Goal: Task Accomplishment & Management: Manage account settings

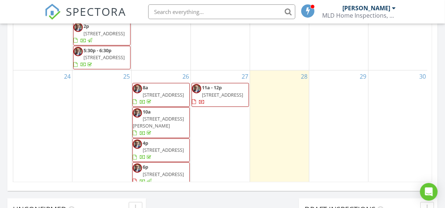
scroll to position [213, 0]
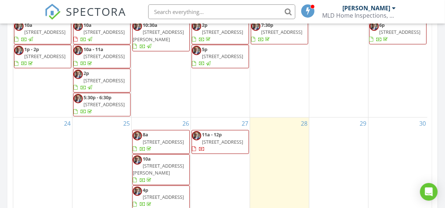
scroll to position [464, 0]
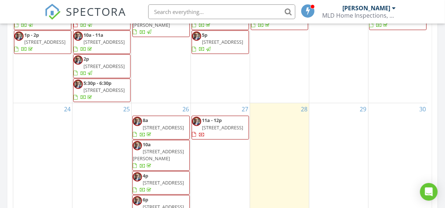
click at [219, 117] on span "11a - 12p" at bounding box center [212, 120] width 20 height 7
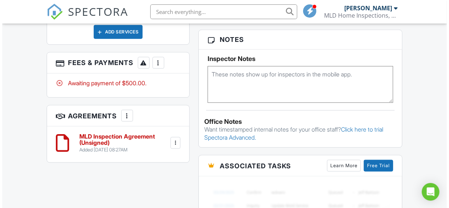
scroll to position [529, 0]
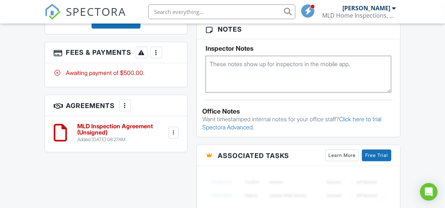
click at [157, 52] on div at bounding box center [156, 52] width 7 height 7
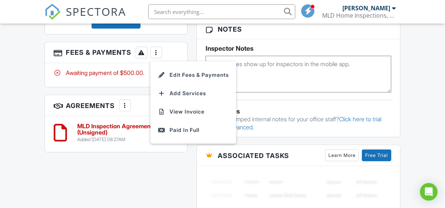
click at [187, 74] on li "Edit Fees & Payments" at bounding box center [193, 75] width 77 height 18
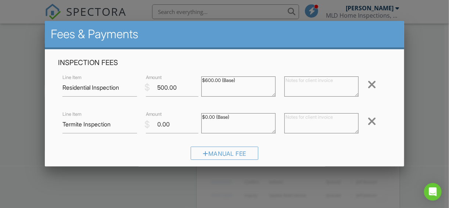
click at [368, 82] on div at bounding box center [372, 85] width 9 height 12
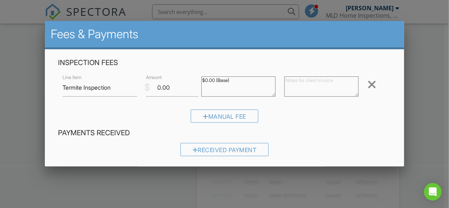
click at [368, 82] on div at bounding box center [372, 85] width 9 height 12
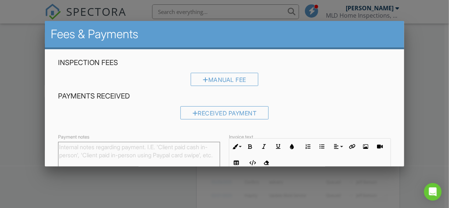
scroll to position [94, 0]
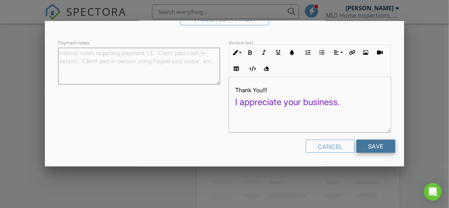
click at [376, 144] on input "Save" at bounding box center [376, 146] width 39 height 13
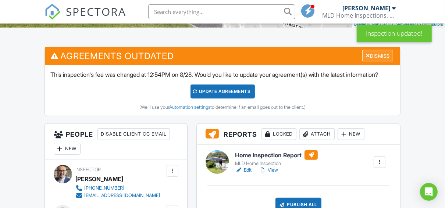
click at [385, 58] on div "Dismiss" at bounding box center [377, 55] width 31 height 11
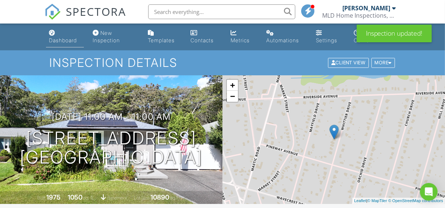
click at [65, 43] on div "Dashboard" at bounding box center [63, 40] width 28 height 6
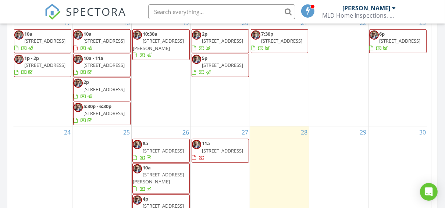
scroll to position [471, 0]
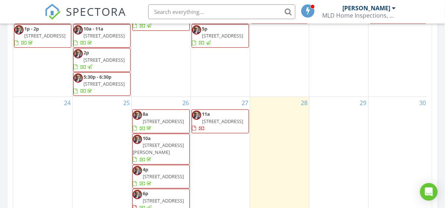
click at [225, 124] on div "27 11a 370 Whittier Dr, Mastic Beach 11951" at bounding box center [220, 155] width 59 height 116
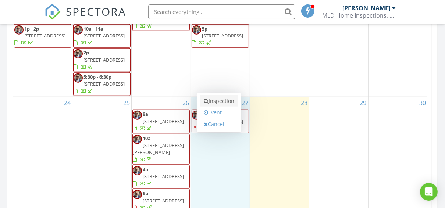
click at [230, 95] on link "Inspection" at bounding box center [219, 101] width 38 height 12
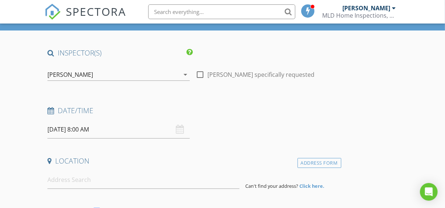
scroll to position [88, 0]
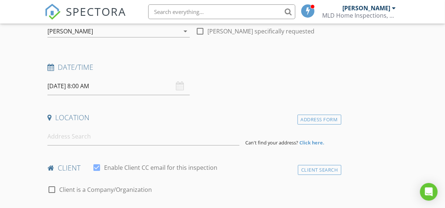
click at [118, 88] on input "[DATE] 8:00 AM" at bounding box center [118, 86] width 142 height 18
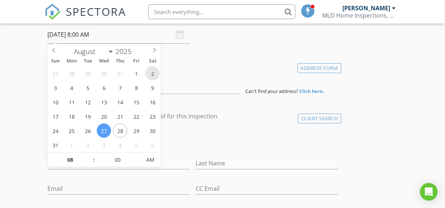
scroll to position [147, 0]
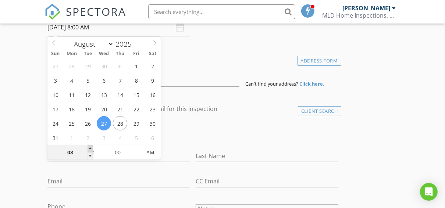
type input "09"
type input "[DATE] 9:00 AM"
click at [89, 148] on span at bounding box center [90, 148] width 5 height 7
type input "10"
type input "08/27/2025 10:00 AM"
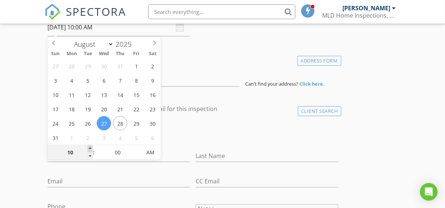
click at [89, 148] on span at bounding box center [90, 148] width 5 height 7
type input "11"
type input "08/27/2025 11:00 AM"
click at [89, 148] on span at bounding box center [90, 148] width 5 height 7
type input "12"
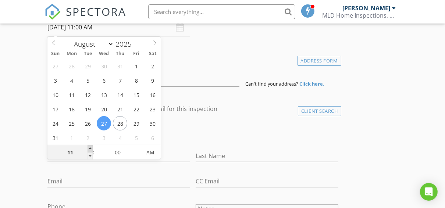
type input "08/27/2025 12:00 PM"
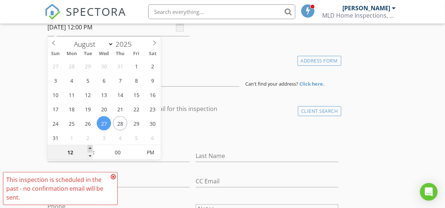
click at [89, 148] on span at bounding box center [90, 148] width 5 height 7
type input "01"
type input "08/27/2025 1:00 PM"
click at [89, 148] on span at bounding box center [90, 148] width 5 height 7
type input "05"
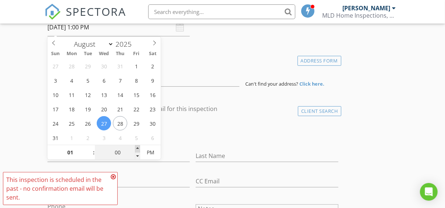
type input "08/27/2025 1:05 PM"
click at [137, 148] on span at bounding box center [137, 148] width 5 height 7
type input "10"
type input "08/27/2025 1:10 PM"
click at [137, 148] on span at bounding box center [137, 148] width 5 height 7
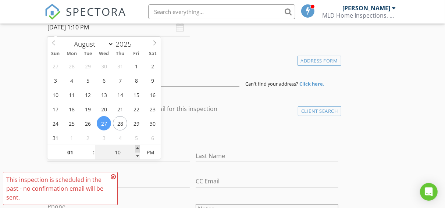
type input "15"
type input "08/27/2025 1:15 PM"
click at [137, 148] on span at bounding box center [137, 148] width 5 height 7
type input "20"
type input "08/27/2025 1:20 PM"
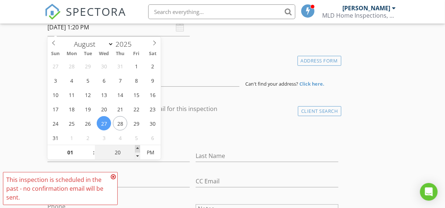
click at [137, 148] on span at bounding box center [137, 148] width 5 height 7
type input "25"
type input "08/27/2025 1:25 PM"
click at [137, 148] on span at bounding box center [137, 148] width 5 height 7
type input "30"
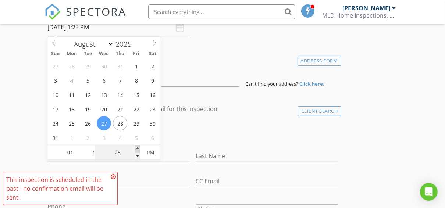
type input "[DATE] 1:30 PM"
click at [137, 148] on span at bounding box center [137, 148] width 5 height 7
click at [170, 79] on input at bounding box center [143, 78] width 192 height 18
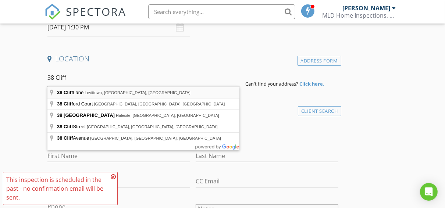
type input "38 Cliff Lane, Levittown, NY, USA"
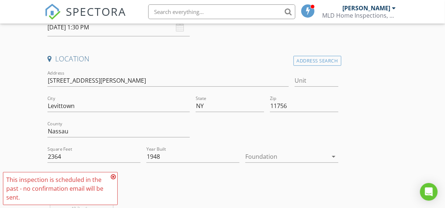
click at [333, 156] on icon "arrow_drop_down" at bounding box center [333, 156] width 9 height 9
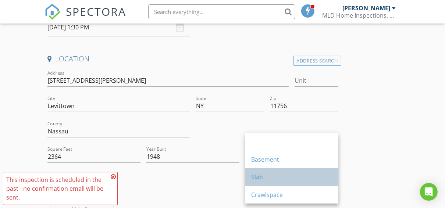
click at [269, 178] on div "Slab" at bounding box center [291, 177] width 81 height 9
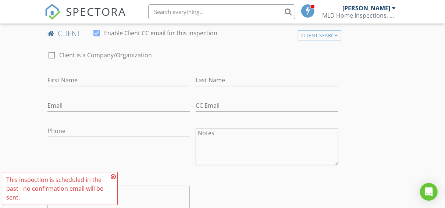
scroll to position [382, 0]
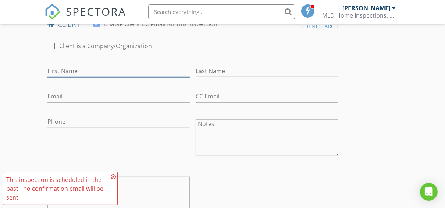
click at [82, 69] on input "First Name" at bounding box center [118, 71] width 142 height 12
type input "[PERSON_NAME]"
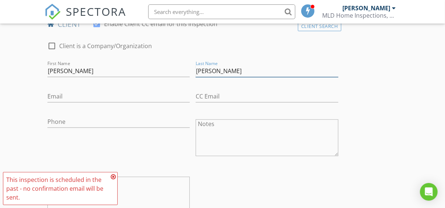
type input "[PERSON_NAME]"
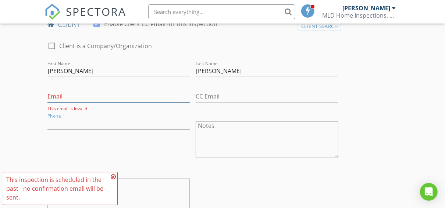
click at [67, 96] on input "Email" at bounding box center [118, 96] width 142 height 12
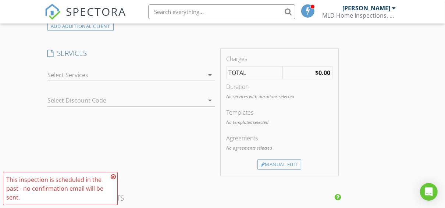
scroll to position [588, 0]
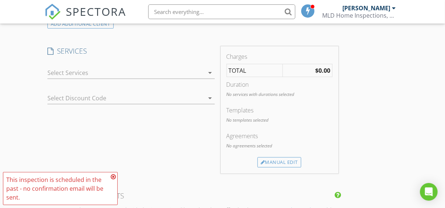
type input "[EMAIL_ADDRESS][DOMAIN_NAME]"
click at [210, 71] on icon "arrow_drop_down" at bounding box center [210, 72] width 9 height 9
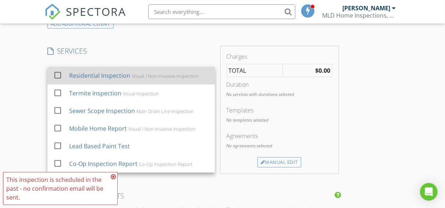
click at [57, 74] on div at bounding box center [57, 75] width 13 height 13
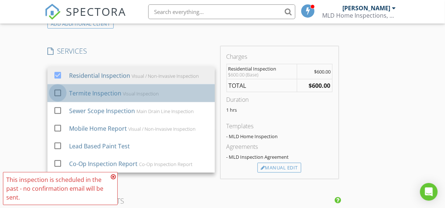
click at [58, 91] on div at bounding box center [57, 93] width 13 height 13
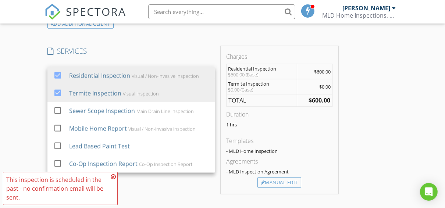
click at [44, 89] on div "New Inspection Click here to use the New Order Form INSPECTOR(S) check_box Luis…" at bounding box center [222, 117] width 445 height 1311
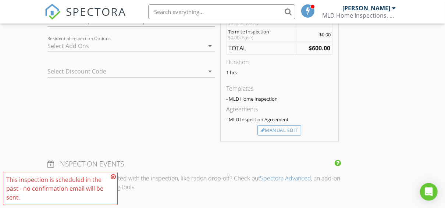
scroll to position [647, 0]
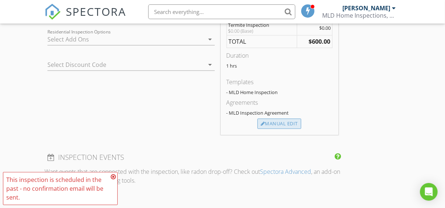
click at [276, 122] on div "Manual Edit" at bounding box center [279, 124] width 44 height 10
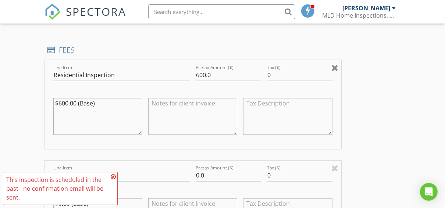
click at [334, 67] on div at bounding box center [334, 67] width 7 height 9
type input "Termite Inspection"
type input "0.0"
type textarea "$0.00 (Base)"
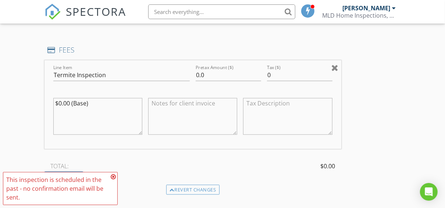
click at [334, 67] on div at bounding box center [334, 67] width 7 height 9
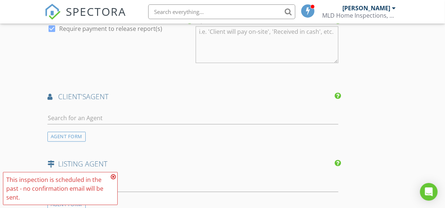
scroll to position [824, 0]
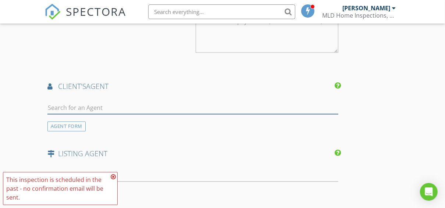
click at [104, 107] on input "text" at bounding box center [192, 108] width 291 height 12
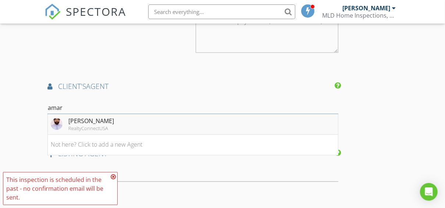
type input "amar"
click at [96, 119] on div "[PERSON_NAME]" at bounding box center [91, 121] width 46 height 9
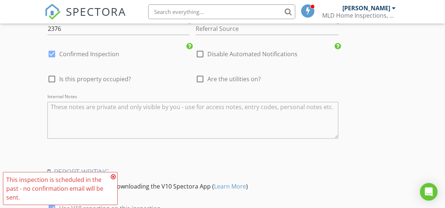
scroll to position [1277, 0]
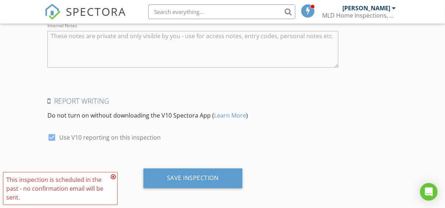
drag, startPoint x: 194, startPoint y: 177, endPoint x: 287, endPoint y: 144, distance: 98.1
click at [194, 177] on div "Save Inspection" at bounding box center [193, 177] width 52 height 7
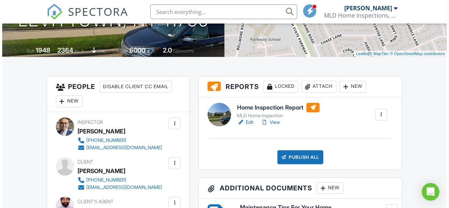
scroll to position [147, 0]
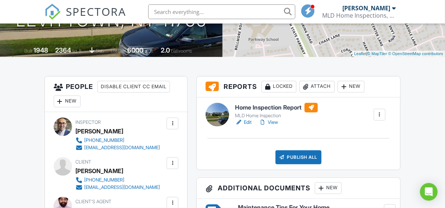
click at [317, 88] on div "Attach" at bounding box center [316, 87] width 35 height 12
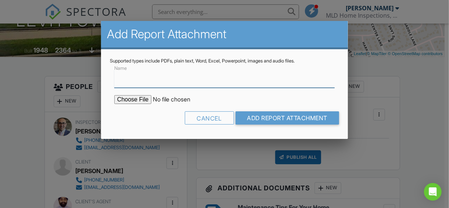
click at [122, 81] on input "Name" at bounding box center [224, 79] width 221 height 18
type input "Termite Report"
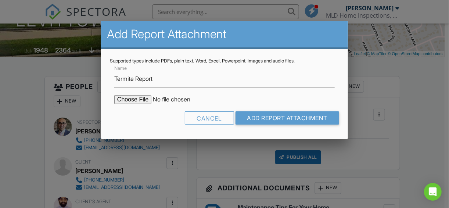
click at [142, 100] on input "file" at bounding box center [176, 99] width 125 height 9
type input "C:\fakepath\Termite Report.pdf"
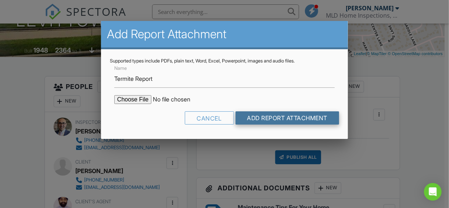
click at [292, 121] on input "Add Report Attachment" at bounding box center [288, 117] width 104 height 13
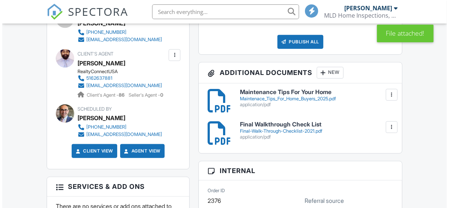
scroll to position [294, 0]
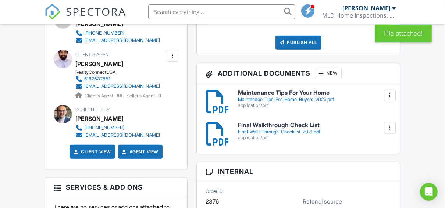
click at [328, 75] on div "New" at bounding box center [328, 74] width 27 height 12
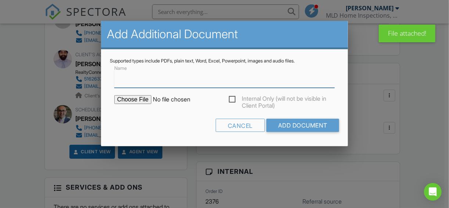
click at [121, 82] on input "Name" at bounding box center [224, 79] width 221 height 18
type input "Invoice"
click at [141, 100] on input "file" at bounding box center [176, 99] width 125 height 9
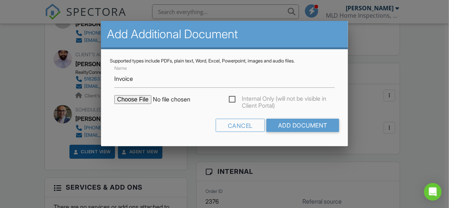
type input "C:\fakepath\Paid_Invoice.pdf"
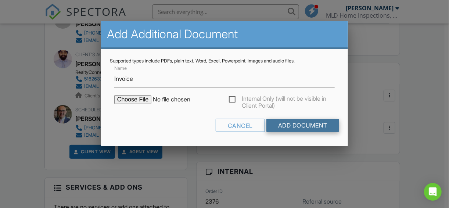
click at [321, 126] on input "Add Document" at bounding box center [303, 125] width 73 height 13
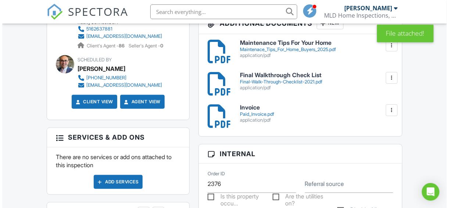
scroll to position [471, 0]
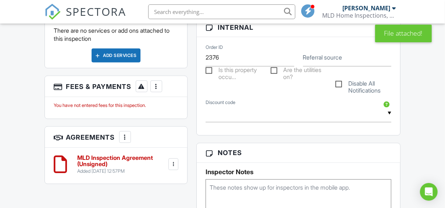
click at [159, 85] on div at bounding box center [156, 86] width 7 height 7
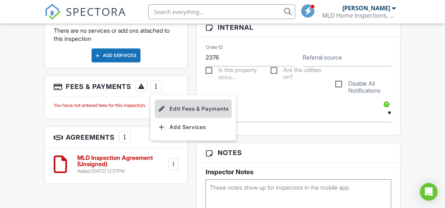
click at [192, 110] on li "Edit Fees & Payments" at bounding box center [193, 109] width 77 height 18
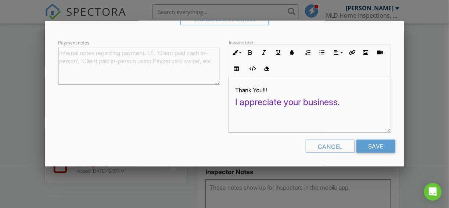
scroll to position [6, 0]
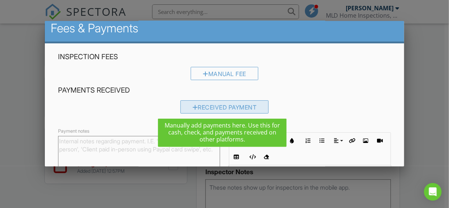
click at [239, 107] on div "Received Payment" at bounding box center [225, 106] width 89 height 13
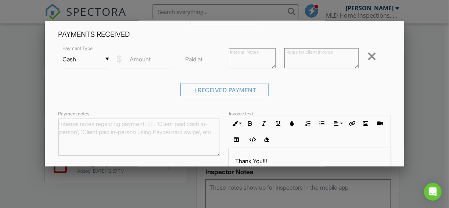
scroll to position [0, 0]
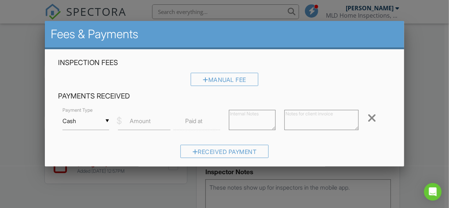
click at [369, 117] on div at bounding box center [372, 118] width 9 height 12
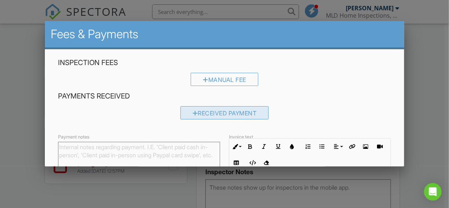
click at [232, 115] on div "Received Payment" at bounding box center [225, 112] width 89 height 13
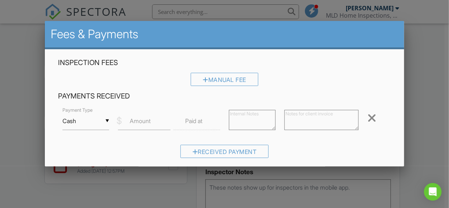
click at [107, 120] on input "Cash" at bounding box center [86, 121] width 47 height 18
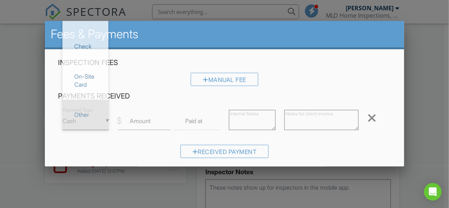
click at [92, 118] on span "Other" at bounding box center [85, 115] width 34 height 18
type input "Other"
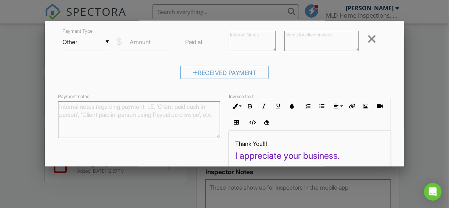
scroll to position [88, 0]
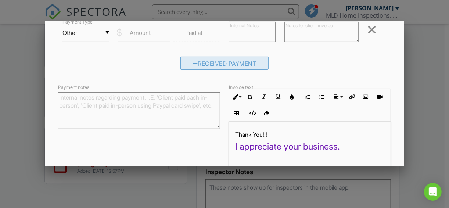
click at [233, 65] on div "Received Payment" at bounding box center [225, 63] width 89 height 13
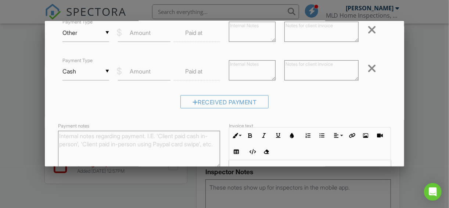
click at [368, 66] on div at bounding box center [372, 69] width 9 height 12
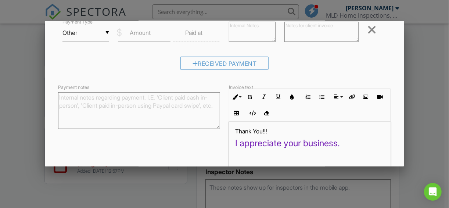
scroll to position [132, 0]
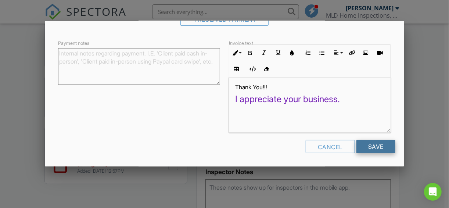
click at [367, 146] on input "Save" at bounding box center [376, 146] width 39 height 13
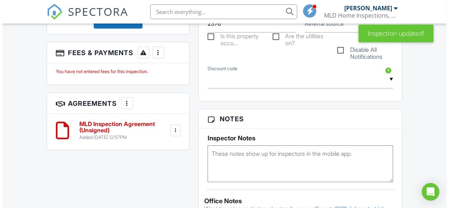
scroll to position [471, 0]
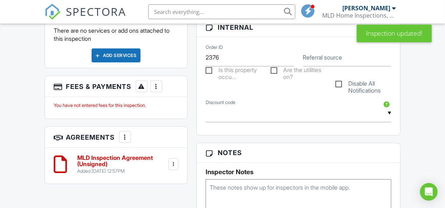
click at [156, 88] on div at bounding box center [156, 86] width 7 height 7
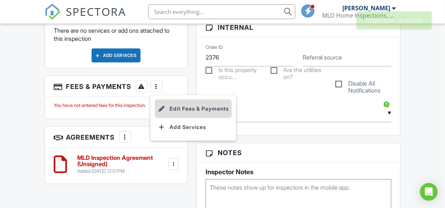
click at [193, 104] on li "Edit Fees & Payments" at bounding box center [193, 109] width 77 height 18
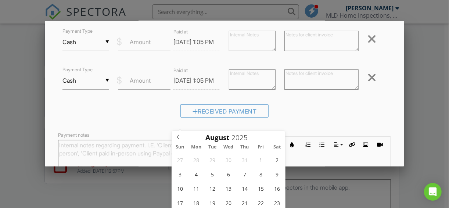
scroll to position [88, 0]
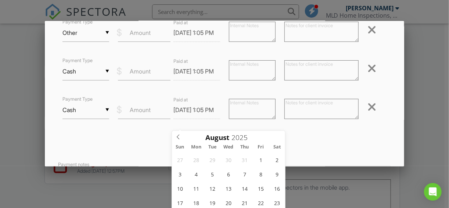
click at [368, 108] on div at bounding box center [372, 107] width 9 height 12
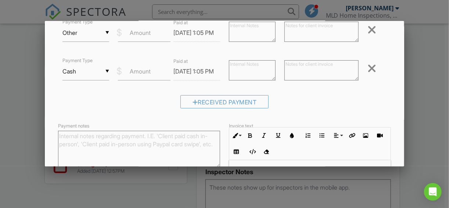
click at [368, 68] on div at bounding box center [372, 69] width 9 height 12
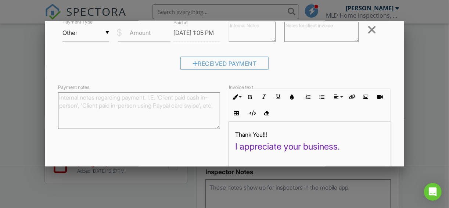
click at [368, 28] on div at bounding box center [372, 30] width 9 height 12
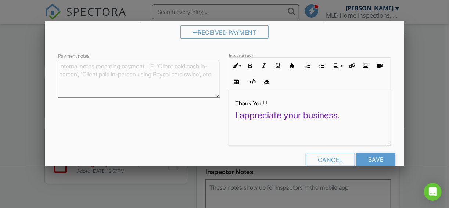
scroll to position [94, 0]
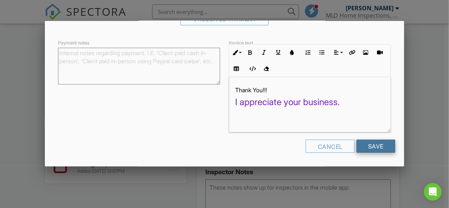
click at [370, 147] on input "Save" at bounding box center [376, 146] width 39 height 13
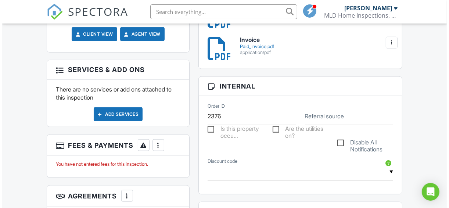
scroll to position [441, 0]
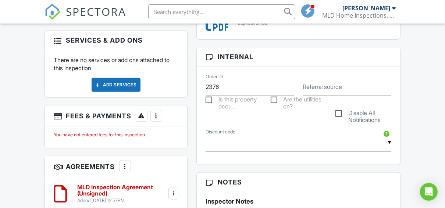
click at [156, 115] on div at bounding box center [156, 115] width 7 height 7
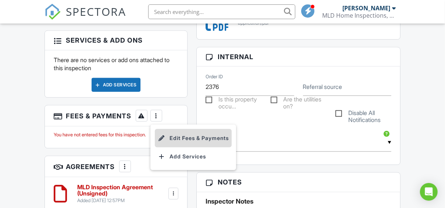
click at [176, 135] on li "Edit Fees & Payments" at bounding box center [193, 138] width 77 height 18
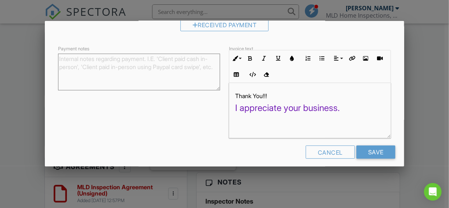
scroll to position [59, 0]
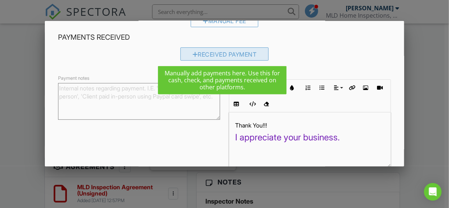
click at [236, 54] on div "Received Payment" at bounding box center [225, 53] width 89 height 13
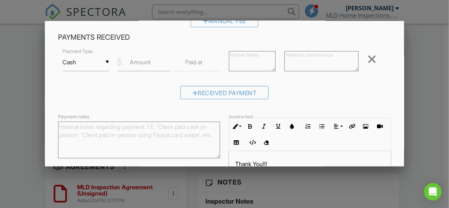
scroll to position [132, 0]
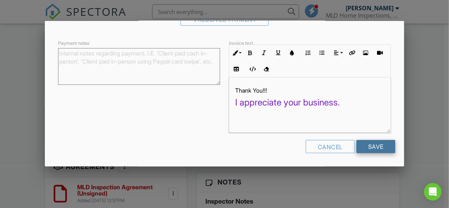
click at [371, 149] on input "Save" at bounding box center [376, 146] width 39 height 13
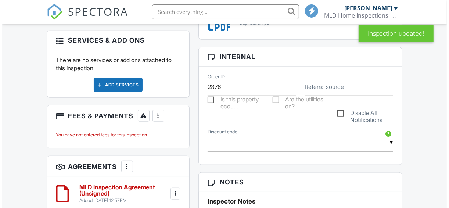
scroll to position [441, 0]
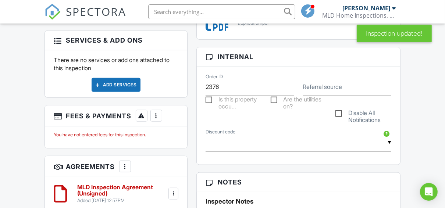
click at [157, 117] on div at bounding box center [156, 115] width 7 height 7
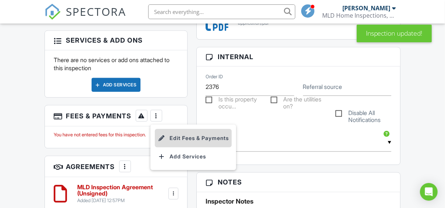
click at [185, 135] on li "Edit Fees & Payments" at bounding box center [193, 138] width 77 height 18
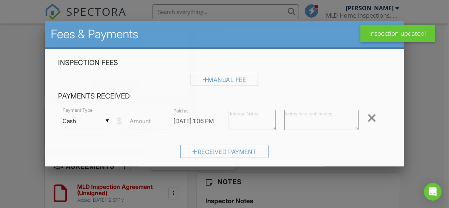
scroll to position [0, 11]
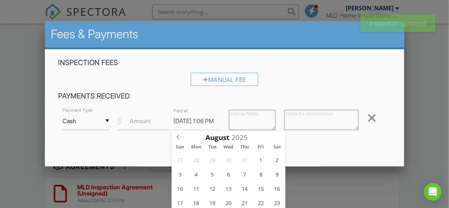
click at [368, 118] on div at bounding box center [372, 118] width 9 height 12
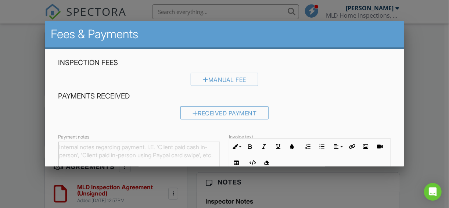
scroll to position [94, 0]
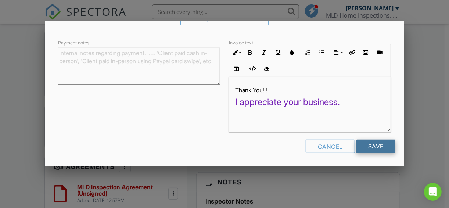
click at [370, 144] on input "Save" at bounding box center [376, 146] width 39 height 13
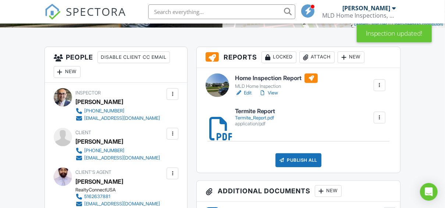
click at [248, 91] on link "Edit" at bounding box center [243, 92] width 17 height 7
